Goal: Information Seeking & Learning: Learn about a topic

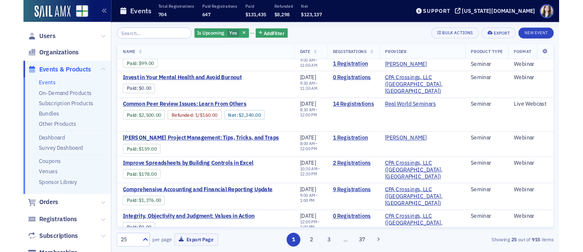
scroll to position [50, 0]
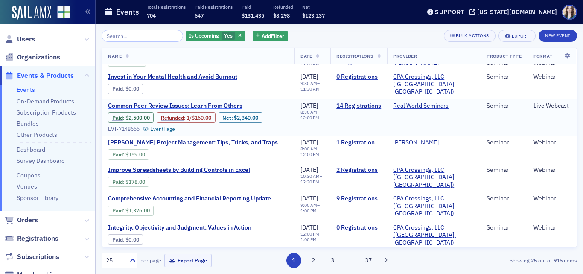
click at [203, 102] on span "Common Peer Review Issues: Learn From Others" at bounding box center [179, 106] width 143 height 8
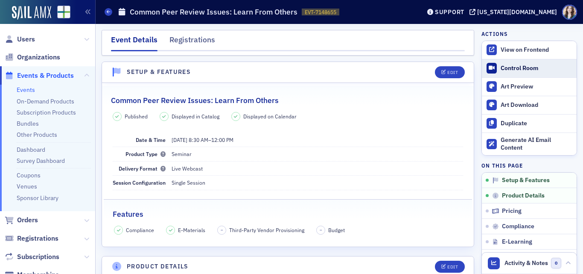
click at [540, 67] on div "Control Room" at bounding box center [537, 68] width 72 height 8
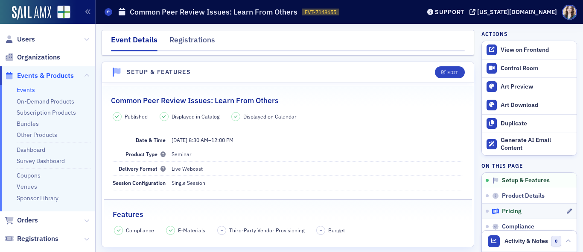
click at [518, 214] on div "Pricing" at bounding box center [529, 211] width 74 height 8
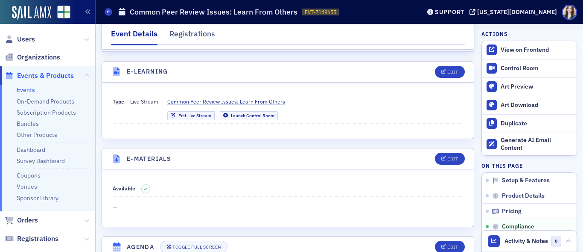
scroll to position [1106, 0]
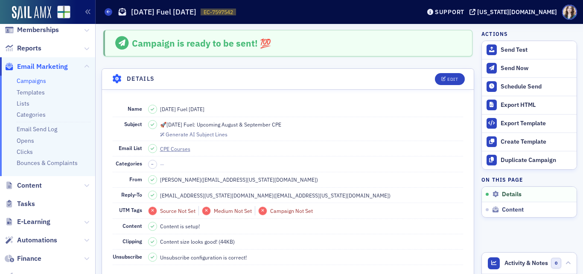
scroll to position [127, 0]
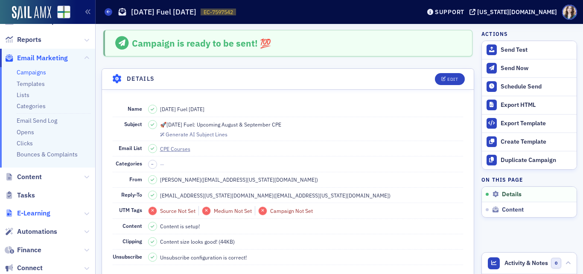
click at [31, 214] on span "E-Learning" at bounding box center [33, 212] width 33 height 9
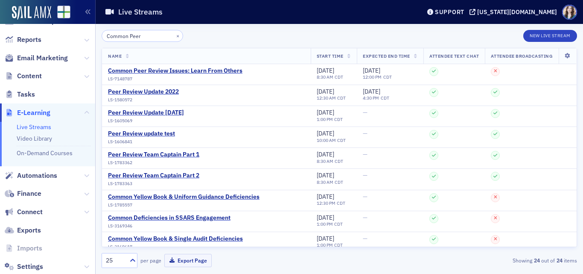
type input "Common Peer"
click at [261, 27] on div "Common Peer × New Live Stream Name Start Time Expected End Time Attendee Text C…" at bounding box center [340, 149] width 476 height 250
click at [222, 69] on div "Common Peer Review Issues: Learn From Others" at bounding box center [175, 71] width 135 height 8
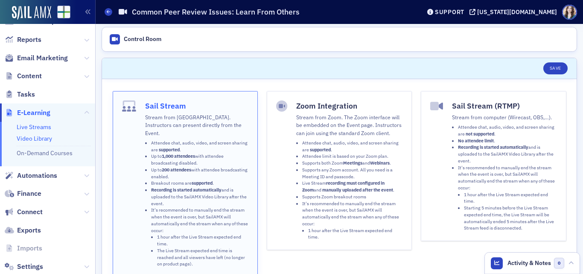
click at [32, 140] on link "Video Library" at bounding box center [34, 139] width 35 height 8
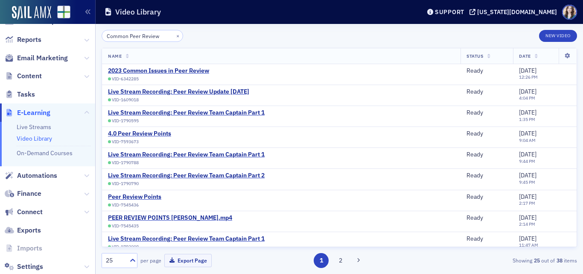
type input "Common Peer Review"
click at [238, 33] on div "Common Peer Review × New Video" at bounding box center [340, 36] width 476 height 12
click at [186, 69] on div "2023 Common Issues in Peer Review" at bounding box center [158, 71] width 101 height 8
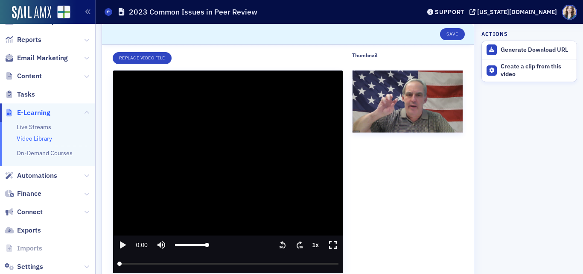
scroll to position [90, 0]
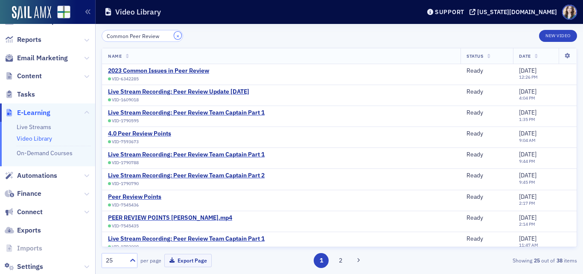
click at [174, 35] on button "×" at bounding box center [178, 36] width 8 height 8
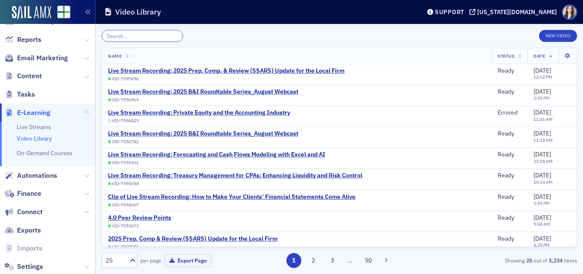
click at [159, 36] on input "search" at bounding box center [143, 36] width 82 height 12
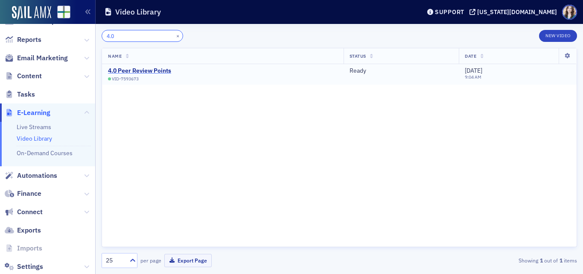
type input "4.0"
click at [139, 69] on div "4.0 Peer Review Points" at bounding box center [139, 71] width 63 height 8
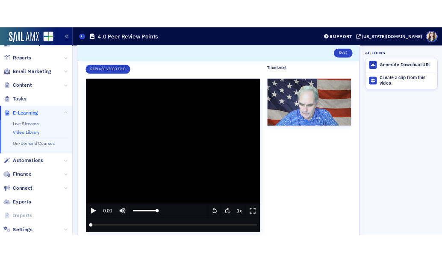
scroll to position [121, 0]
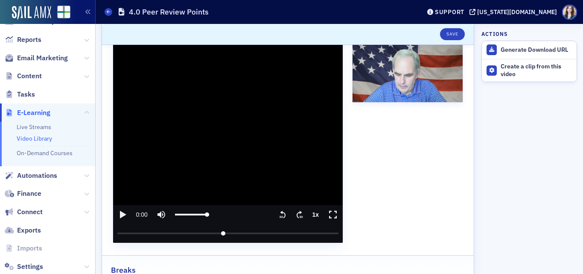
click at [221, 232] on input "seek" at bounding box center [228, 233] width 222 height 19
click at [123, 212] on icon "play" at bounding box center [122, 214] width 10 height 10
click at [299, 215] on text "30" at bounding box center [301, 217] width 4 height 4
click at [223, 232] on input "seek" at bounding box center [228, 233] width 222 height 19
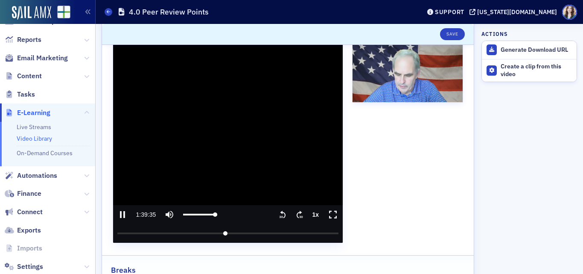
click at [215, 231] on input "seek" at bounding box center [228, 233] width 222 height 19
drag, startPoint x: 215, startPoint y: 232, endPoint x: 108, endPoint y: 234, distance: 107.6
click at [117, 234] on input "seek" at bounding box center [228, 233] width 222 height 19
click at [123, 212] on icon "pause" at bounding box center [122, 214] width 5 height 7
drag, startPoint x: 117, startPoint y: 234, endPoint x: 99, endPoint y: 232, distance: 18.0
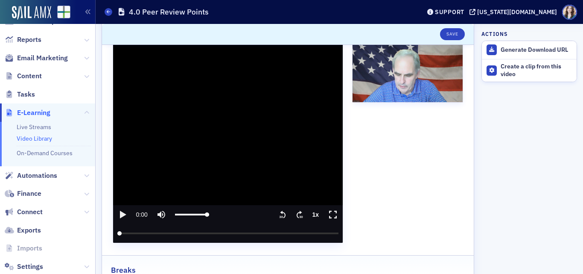
type input "0"
click at [117, 232] on input "seek" at bounding box center [228, 233] width 222 height 19
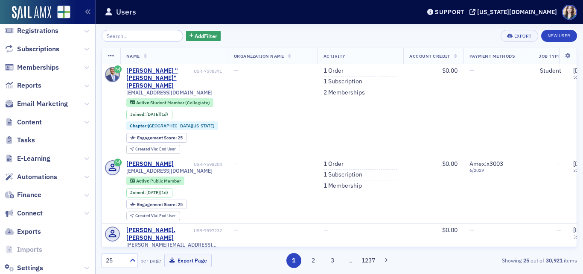
scroll to position [128, 0]
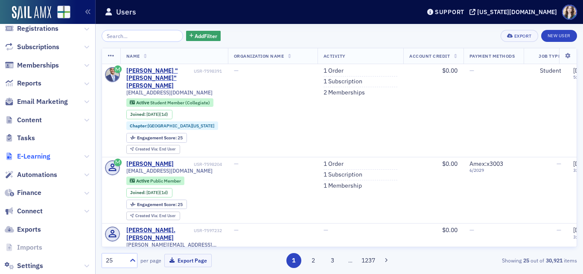
click at [28, 157] on span "E-Learning" at bounding box center [33, 156] width 33 height 9
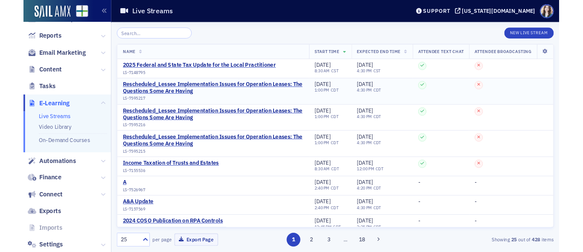
scroll to position [83, 0]
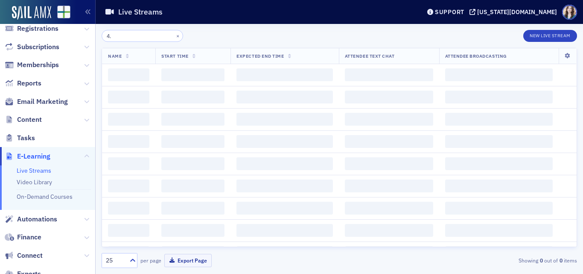
type input "4"
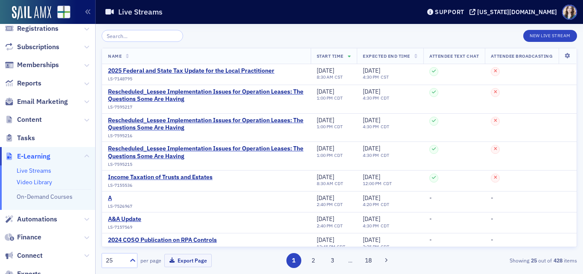
click at [33, 181] on link "Video Library" at bounding box center [34, 182] width 35 height 8
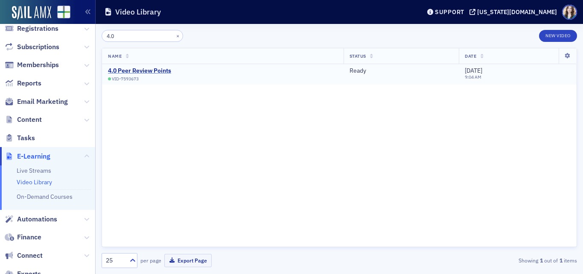
type input "4.0"
click at [135, 70] on div "4.0 Peer Review Points" at bounding box center [139, 71] width 63 height 8
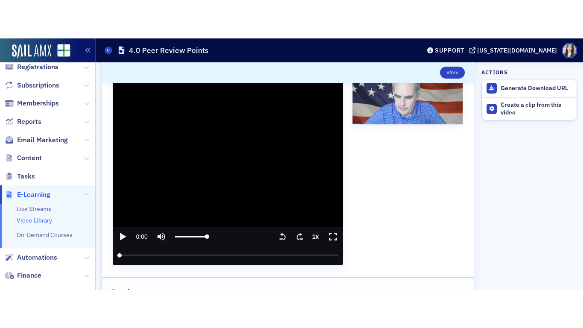
scroll to position [138, 0]
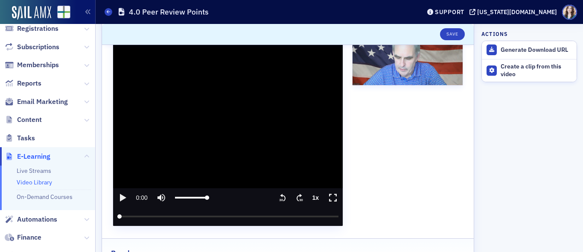
click at [328, 197] on icon "enter fullscreen mode" at bounding box center [333, 197] width 11 height 10
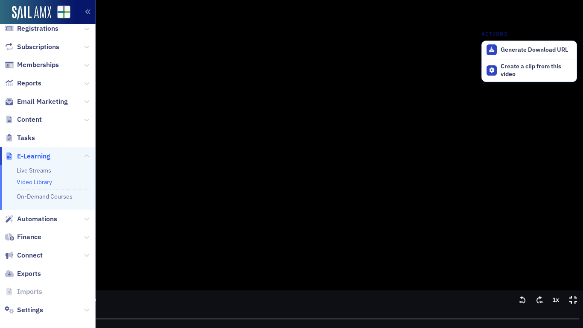
click at [7, 273] on icon "play" at bounding box center [10, 300] width 6 height 8
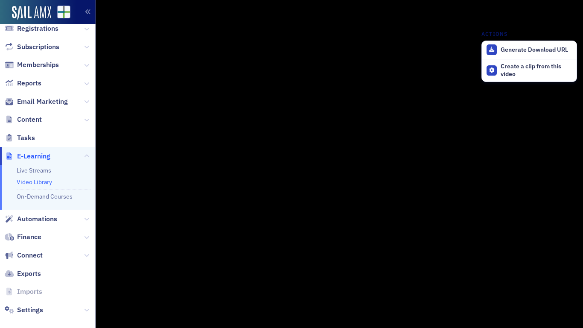
type input "1520.3956989999"
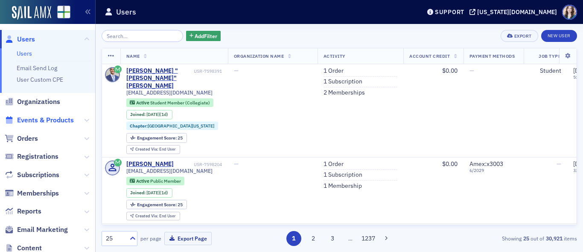
click at [47, 120] on span "Events & Products" at bounding box center [45, 119] width 57 height 9
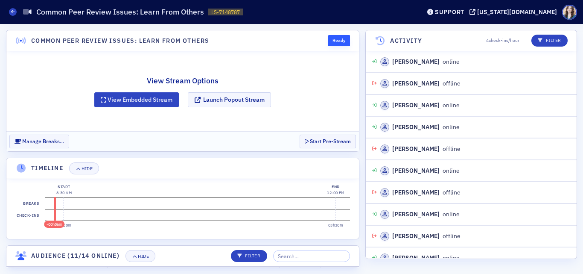
scroll to position [228, 0]
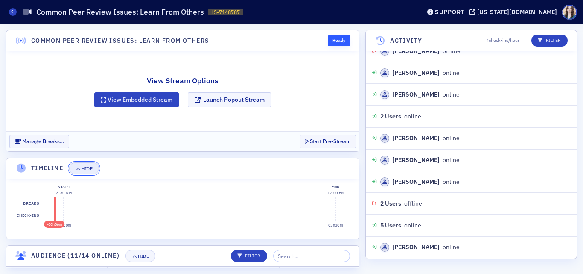
click at [89, 172] on button "Hide" at bounding box center [84, 168] width 30 height 12
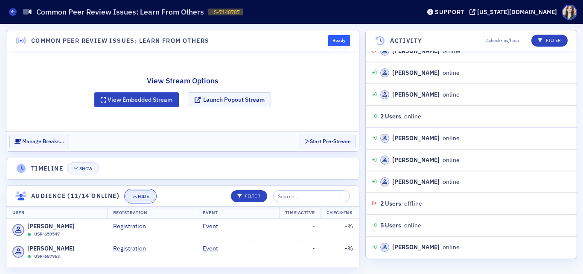
click at [144, 198] on div "Hide" at bounding box center [143, 196] width 11 height 5
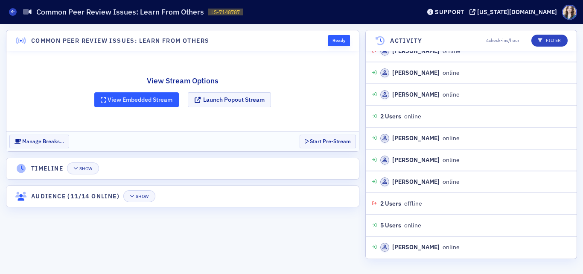
click at [161, 99] on button "View Embedded Stream" at bounding box center [136, 99] width 85 height 15
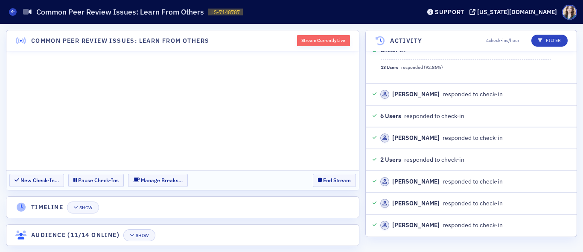
scroll to position [2148, 0]
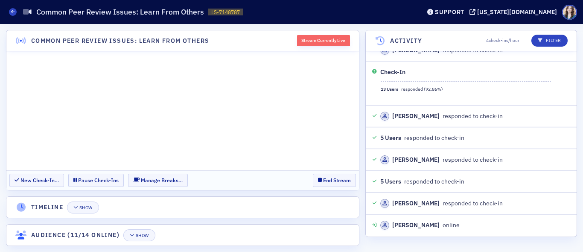
click at [306, 174] on section "New Check-In… Pause Check-Ins Manage Breaks… End Stream" at bounding box center [182, 180] width 353 height 20
click at [306, 176] on section "New Check-In… Pause Check-Ins Manage Breaks… End Stream" at bounding box center [182, 180] width 353 height 20
click at [301, 174] on section "New Check-In… Pause Check-Ins Manage Breaks… End Stream" at bounding box center [182, 180] width 353 height 20
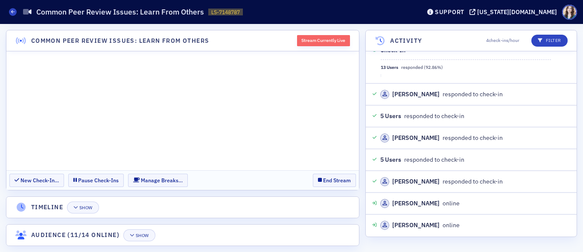
scroll to position [2344, 0]
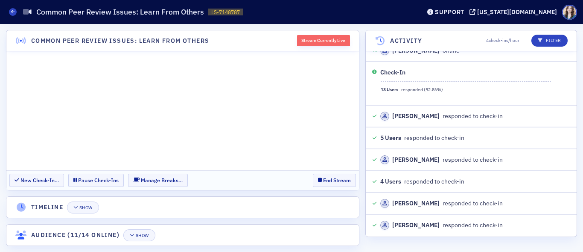
click at [305, 175] on section "New Check-In… Pause Check-Ins Manage Breaks… End Stream" at bounding box center [182, 180] width 353 height 20
click at [304, 175] on section "New Check-In… Pause Check-Ins Manage Breaks… End Stream" at bounding box center [182, 180] width 353 height 20
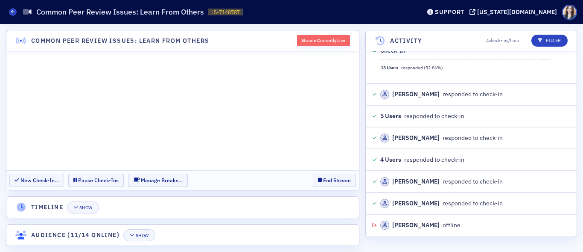
scroll to position [2388, 0]
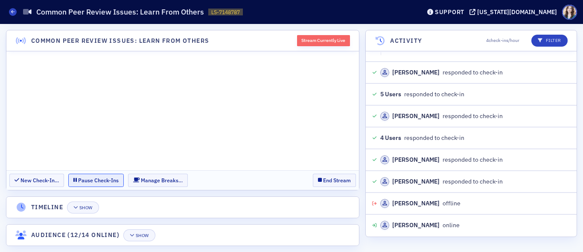
click at [80, 177] on button "Pause Check-Ins" at bounding box center [96, 179] width 56 height 13
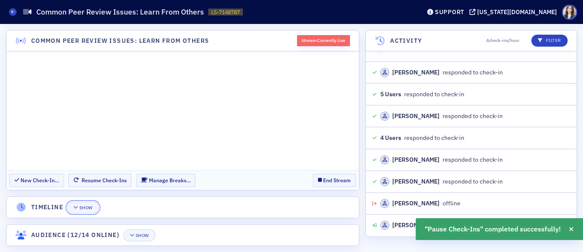
click at [83, 205] on div "Show" at bounding box center [85, 207] width 13 height 5
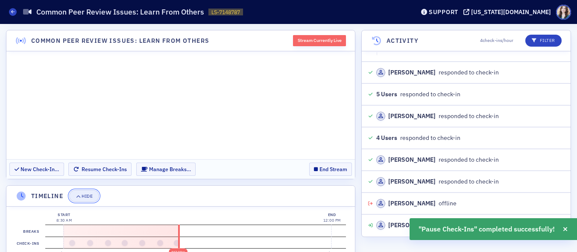
click at [88, 198] on div "Hide" at bounding box center [87, 195] width 11 height 5
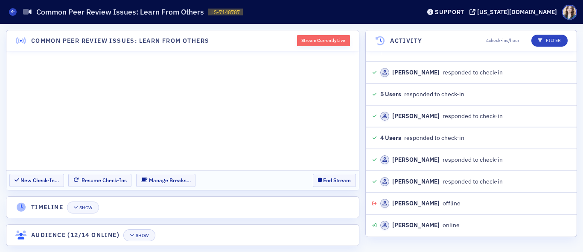
scroll to position [2540, 0]
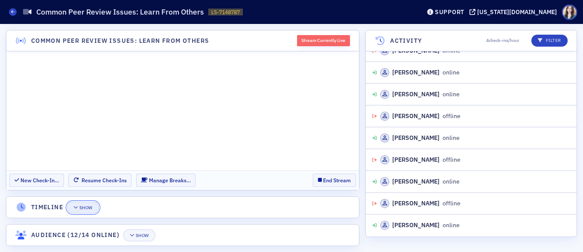
click at [80, 208] on div "Show" at bounding box center [85, 207] width 13 height 5
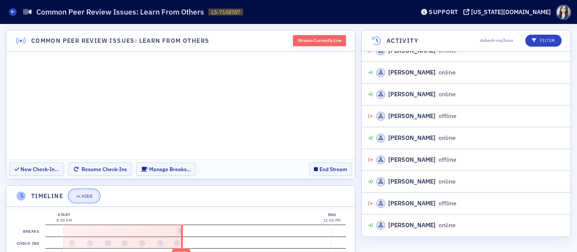
click at [92, 199] on button "Hide" at bounding box center [84, 196] width 30 height 12
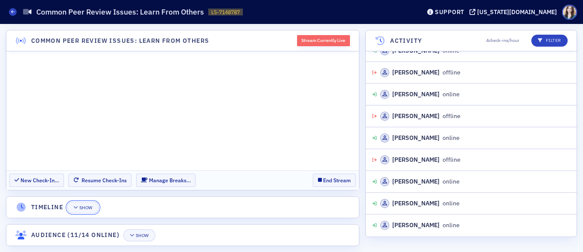
scroll to position [2605, 0]
click at [96, 207] on button "Show" at bounding box center [83, 207] width 32 height 12
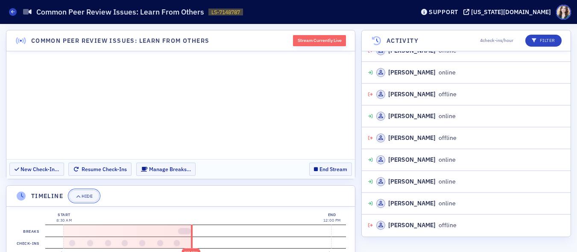
click at [93, 197] on div "Hide" at bounding box center [87, 195] width 11 height 5
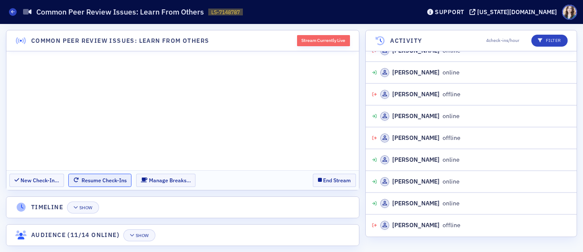
click at [106, 178] on button "Resume Check-Ins" at bounding box center [99, 179] width 63 height 13
click at [286, 38] on header "Common Peer Review Issues: Learn From Others Stream Currently Live" at bounding box center [182, 40] width 353 height 21
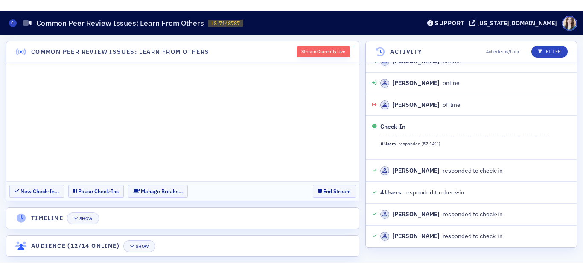
scroll to position [4068, 0]
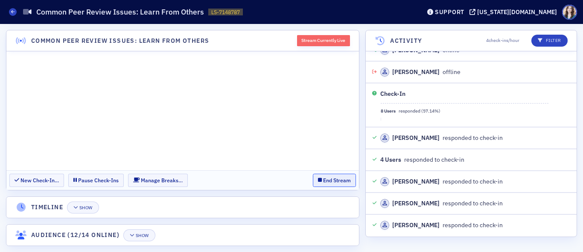
click at [316, 179] on button "End Stream" at bounding box center [334, 179] width 43 height 13
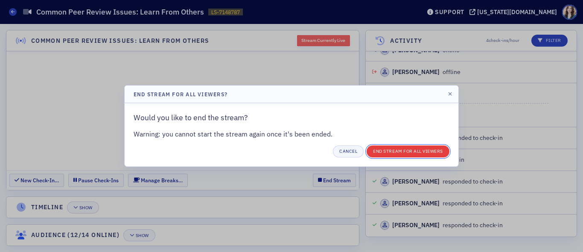
click at [387, 149] on button "End Stream for all Viewers" at bounding box center [408, 151] width 83 height 12
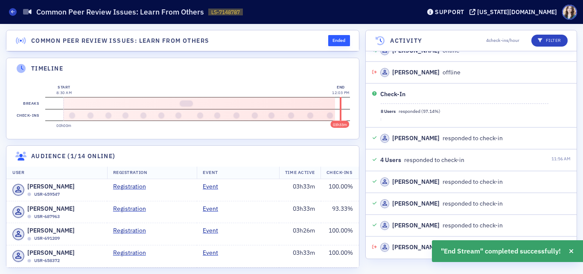
scroll to position [4089, 0]
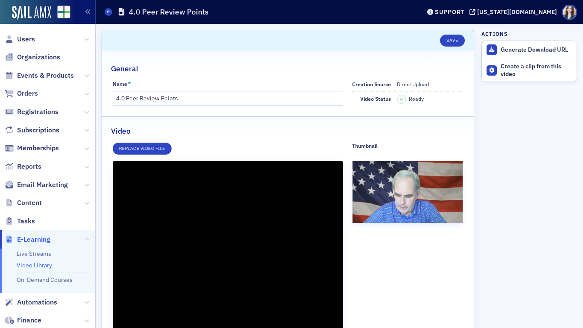
scroll to position [138, 0]
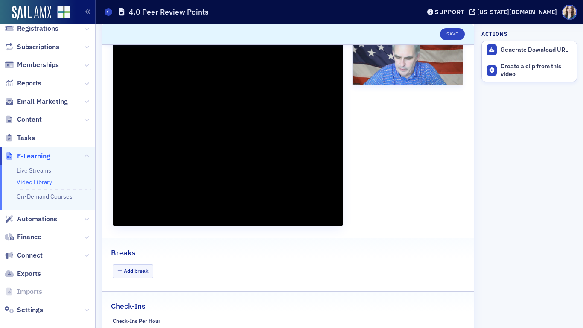
type input "3130.85431699995"
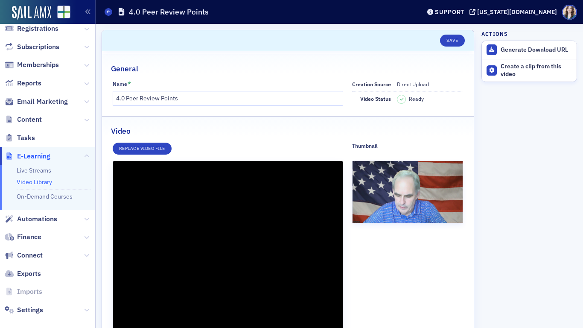
scroll to position [138, 0]
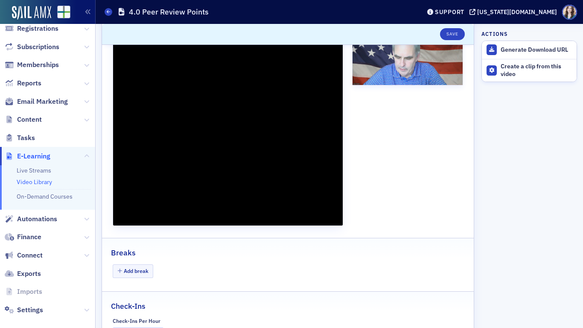
type input "4741.31155300019"
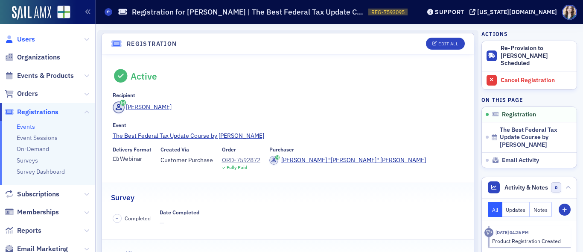
click at [28, 38] on span "Users" at bounding box center [26, 39] width 18 height 9
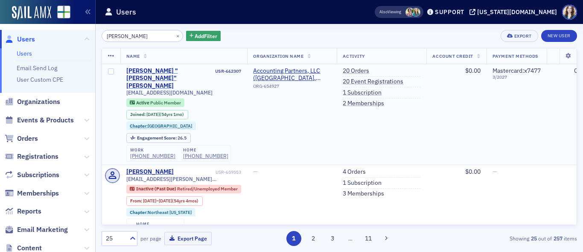
type input "Bill Dunn"
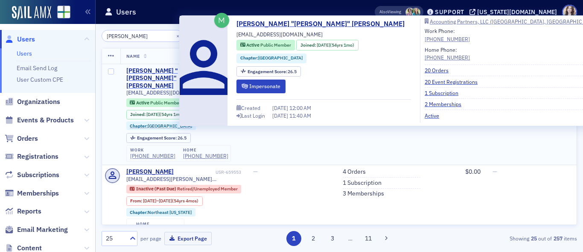
click at [133, 71] on div "[PERSON_NAME] "[PERSON_NAME]" [PERSON_NAME]" at bounding box center [170, 78] width 88 height 23
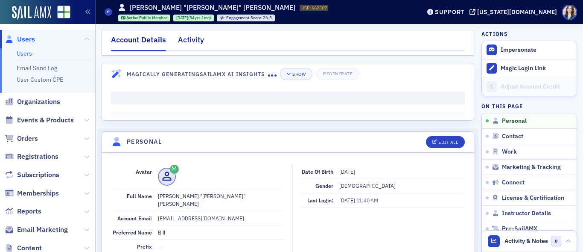
click at [193, 38] on div "Activity" at bounding box center [191, 42] width 26 height 16
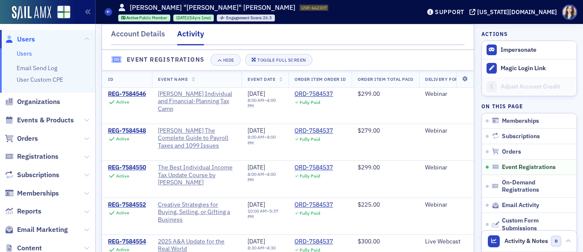
scroll to position [598, 0]
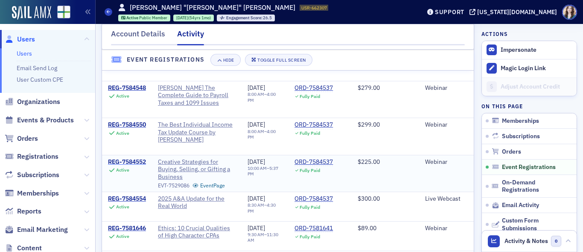
click at [130, 158] on div "REG-7584552" at bounding box center [127, 162] width 38 height 8
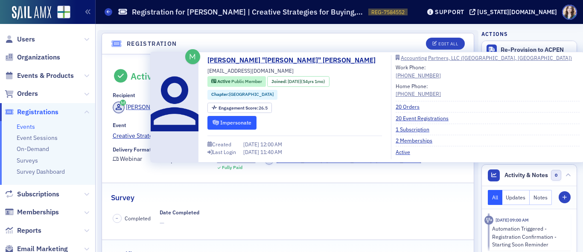
click at [229, 122] on button "Impersonate" at bounding box center [232, 122] width 49 height 13
click at [230, 123] on button "Impersonate" at bounding box center [232, 122] width 49 height 13
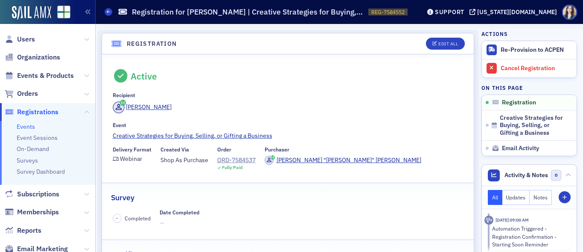
click at [105, 35] on header "Registration Edit All" at bounding box center [288, 43] width 372 height 21
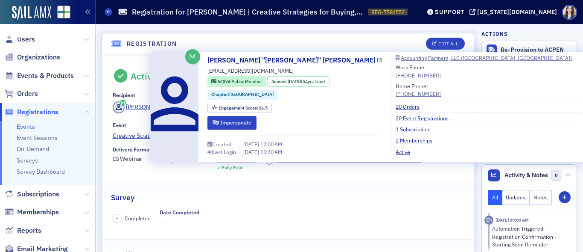
click at [214, 60] on link "William "Bill" Dunn" at bounding box center [295, 60] width 175 height 10
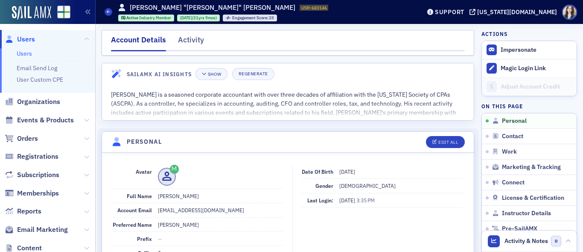
click at [27, 38] on span "Users" at bounding box center [26, 39] width 18 height 9
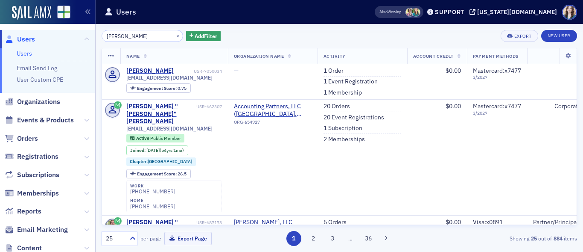
type input "[PERSON_NAME]"
click at [260, 36] on div "[PERSON_NAME] × Add Filter Export New User" at bounding box center [340, 36] width 476 height 12
click at [214, 30] on div "[PERSON_NAME] × Add Filter Export New User" at bounding box center [340, 36] width 476 height 12
click at [214, 31] on div "[PERSON_NAME] × Add Filter Export New User" at bounding box center [340, 36] width 476 height 12
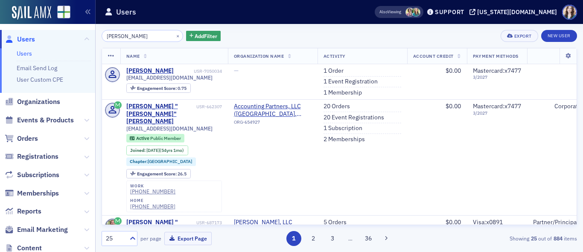
click at [215, 32] on div "[PERSON_NAME] × Add Filter Export New User" at bounding box center [340, 36] width 476 height 12
click at [214, 31] on div "[PERSON_NAME] × Add Filter Export New User" at bounding box center [340, 36] width 476 height 12
click at [213, 31] on div "[PERSON_NAME] × Add Filter Export New User" at bounding box center [340, 36] width 476 height 12
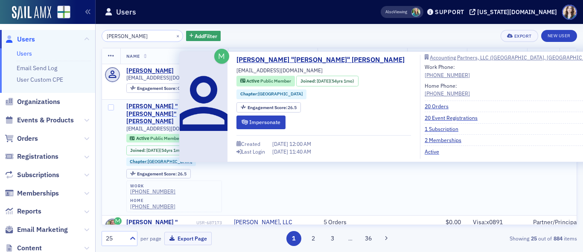
click at [164, 106] on div "[PERSON_NAME] "[PERSON_NAME]" [PERSON_NAME]" at bounding box center [160, 113] width 68 height 23
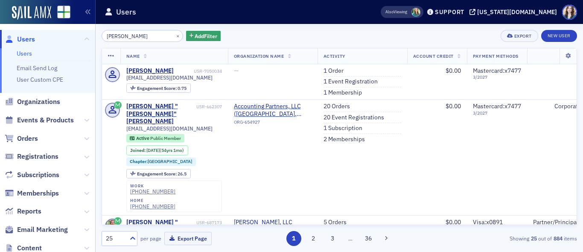
click at [245, 28] on div "[PERSON_NAME] × Add Filter Export New User Name Organization Name Activity Acco…" at bounding box center [340, 138] width 476 height 228
click at [214, 31] on div "William Dunn × Add Filter Export New User" at bounding box center [340, 36] width 476 height 12
click at [213, 31] on div "William Dunn × Add Filter Export New User" at bounding box center [340, 36] width 476 height 12
click at [214, 30] on div "William Dunn × Add Filter Export New User" at bounding box center [340, 36] width 476 height 12
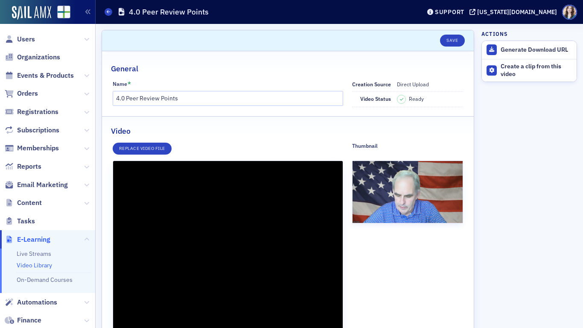
scroll to position [138, 0]
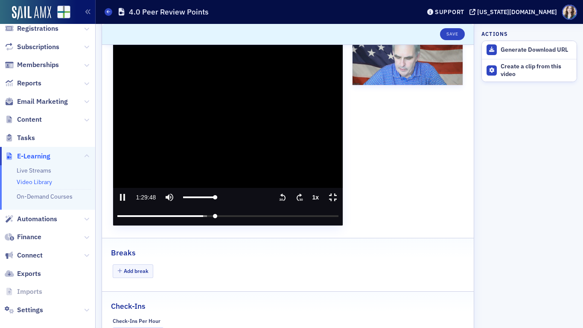
click at [120, 201] on icon "pause" at bounding box center [122, 197] width 5 height 7
click at [120, 201] on icon "play" at bounding box center [123, 197] width 6 height 8
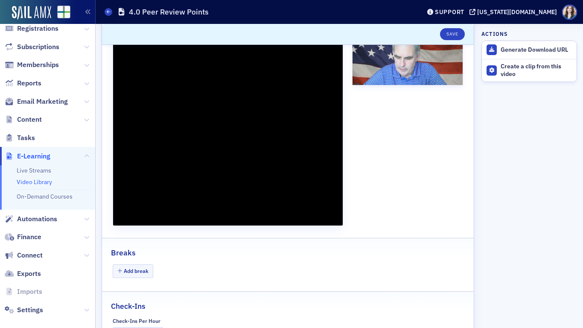
type input "6333.207547"
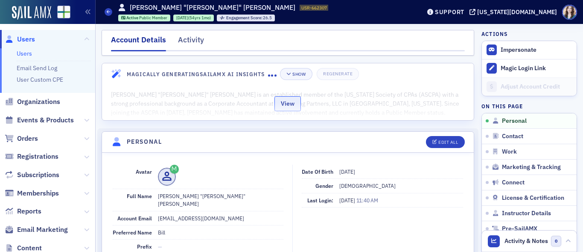
click at [294, 102] on button "View" at bounding box center [288, 103] width 26 height 15
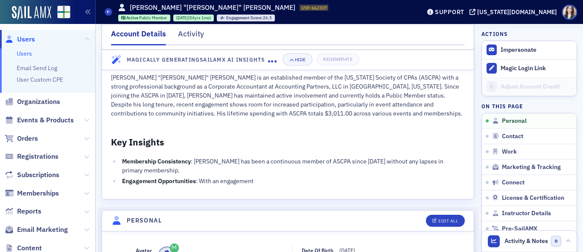
scroll to position [128, 0]
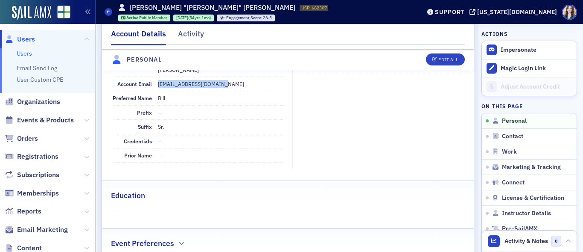
drag, startPoint x: 158, startPoint y: 91, endPoint x: 226, endPoint y: 91, distance: 68.8
click at [226, 91] on dd "wwdunn283@bellsouth.net" at bounding box center [221, 84] width 126 height 14
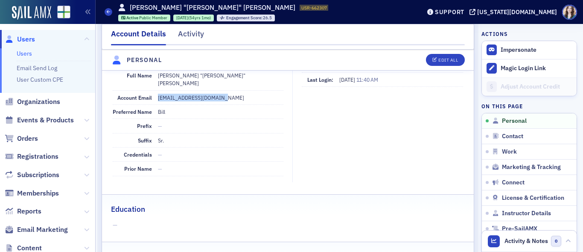
copy dd "wwdunn283@bellsouth.net"
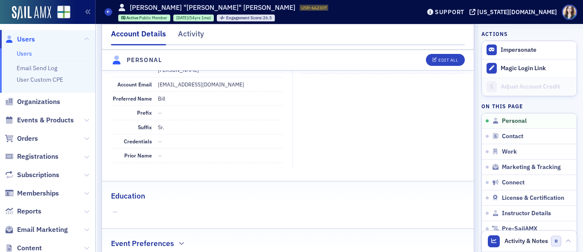
click at [240, 105] on dd "Bill" at bounding box center [221, 98] width 126 height 14
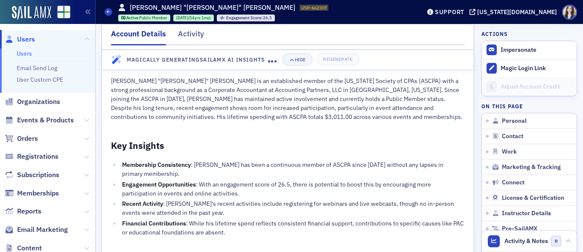
scroll to position [0, 0]
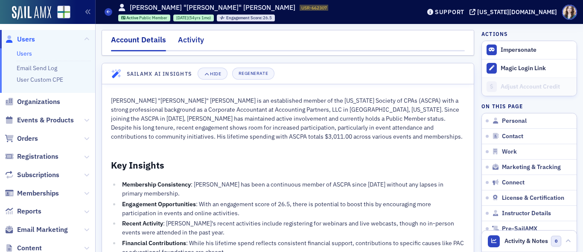
click at [187, 42] on div "Activity" at bounding box center [191, 42] width 26 height 16
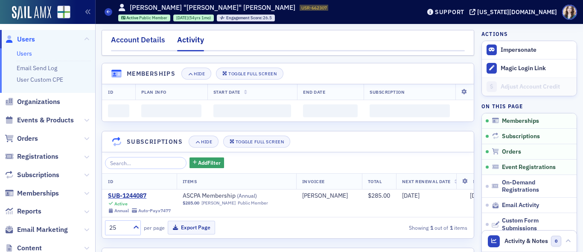
click at [132, 42] on div "Account Details" at bounding box center [138, 42] width 54 height 16
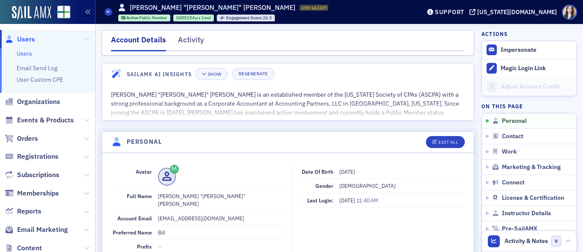
click at [460, 33] on div "Account Details Activity" at bounding box center [288, 43] width 373 height 26
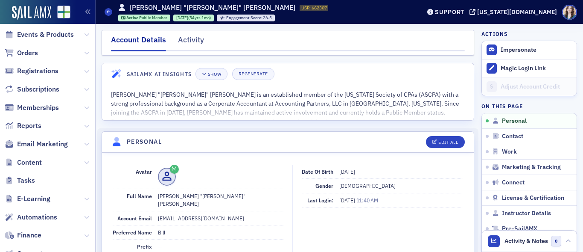
scroll to position [43, 0]
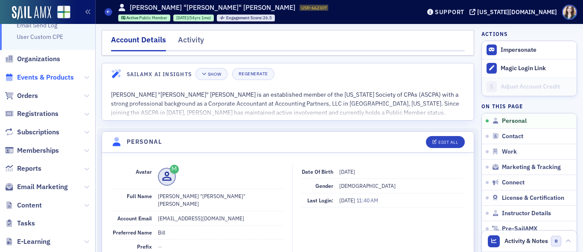
click at [38, 78] on span "Events & Products" at bounding box center [45, 77] width 57 height 9
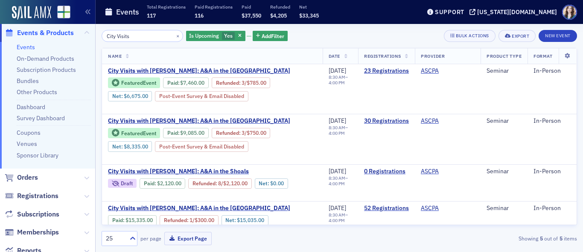
type input "City Visits"
click at [392, 28] on div "City Visits × Is Upcoming Yes Add Filter Bulk Actions Export New Event Name Dat…" at bounding box center [340, 138] width 476 height 228
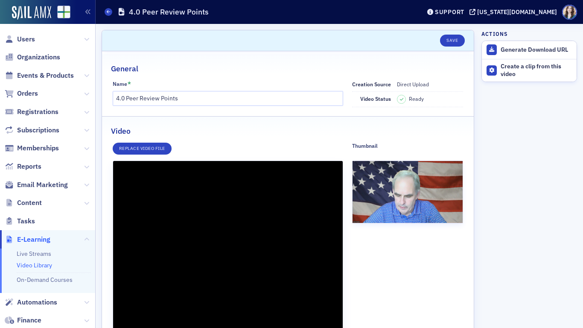
scroll to position [138, 0]
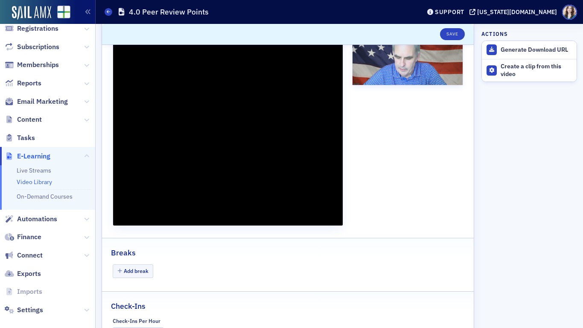
type input "7938.51929100005"
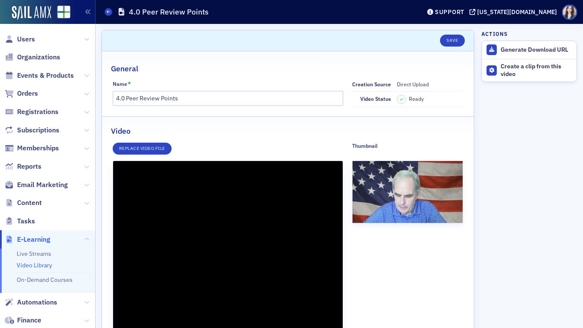
scroll to position [138, 0]
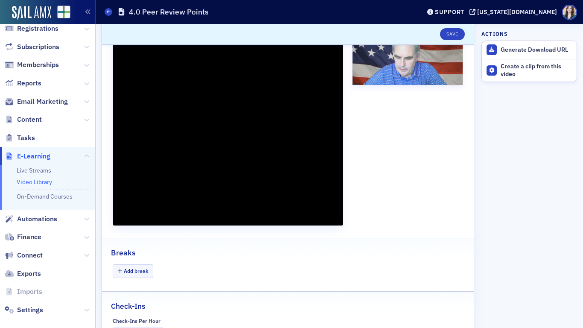
type input "9538.91135999981"
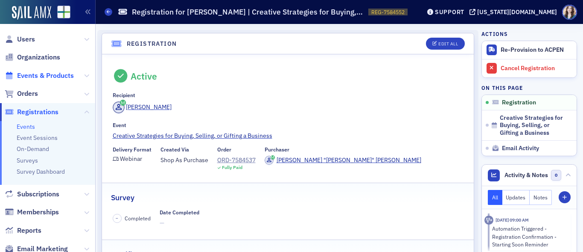
click at [40, 76] on span "Events & Products" at bounding box center [45, 75] width 57 height 9
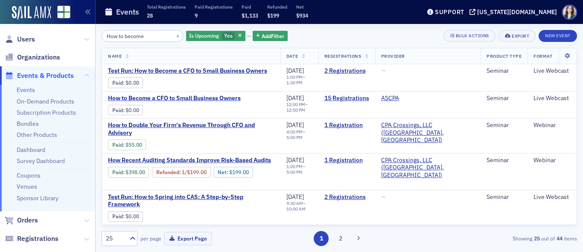
type input "How to become"
click at [300, 31] on div "How to become × Is Upcoming Yes Add Filter Bulk Actions Export New Event" at bounding box center [340, 36] width 476 height 12
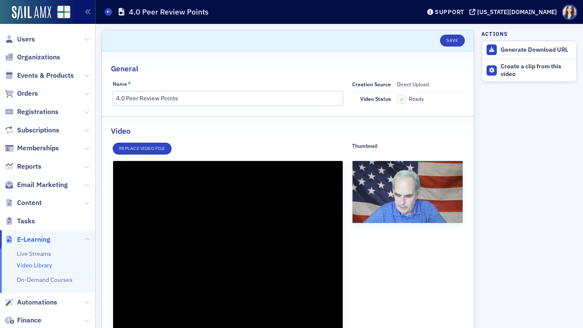
scroll to position [138, 0]
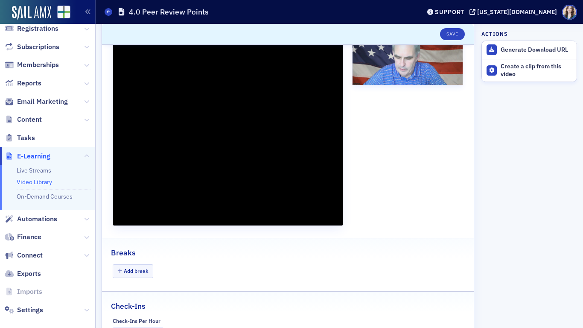
type input "11144.350039"
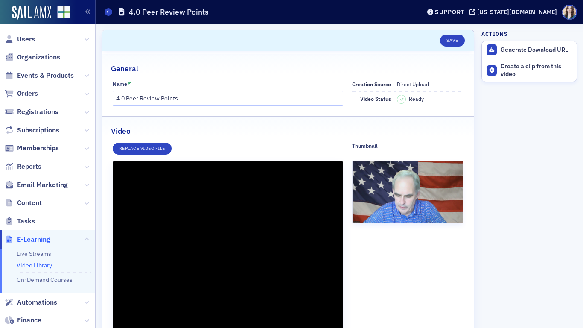
scroll to position [138, 0]
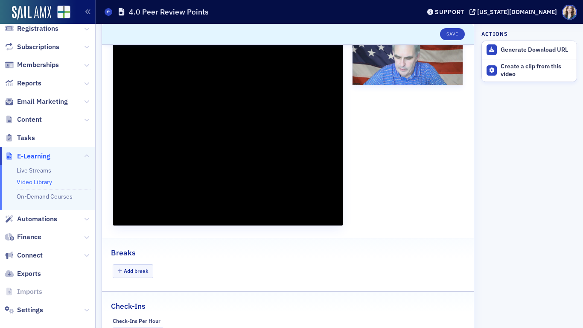
type input "12215"
